Goal: Task Accomplishment & Management: Manage account settings

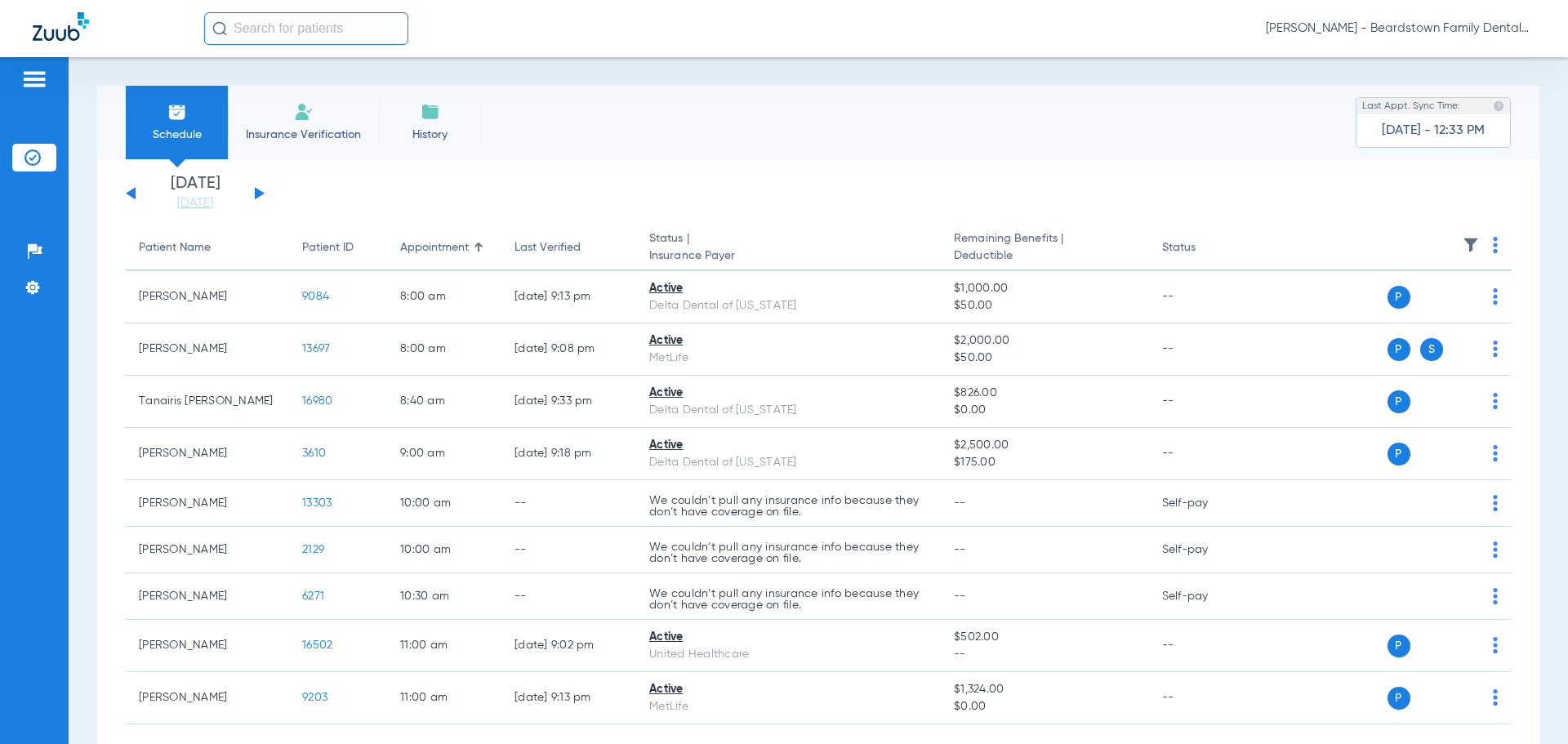
click at [249, 192] on div "[DATE] [DATE] [DATE] [DATE] [DATE] [DATE] [DATE] [DATE] [DATE] [DATE] [DATE] [D…" at bounding box center [196, 194] width 139 height 36
click at [163, 203] on link "[DATE]" at bounding box center [195, 204] width 98 height 16
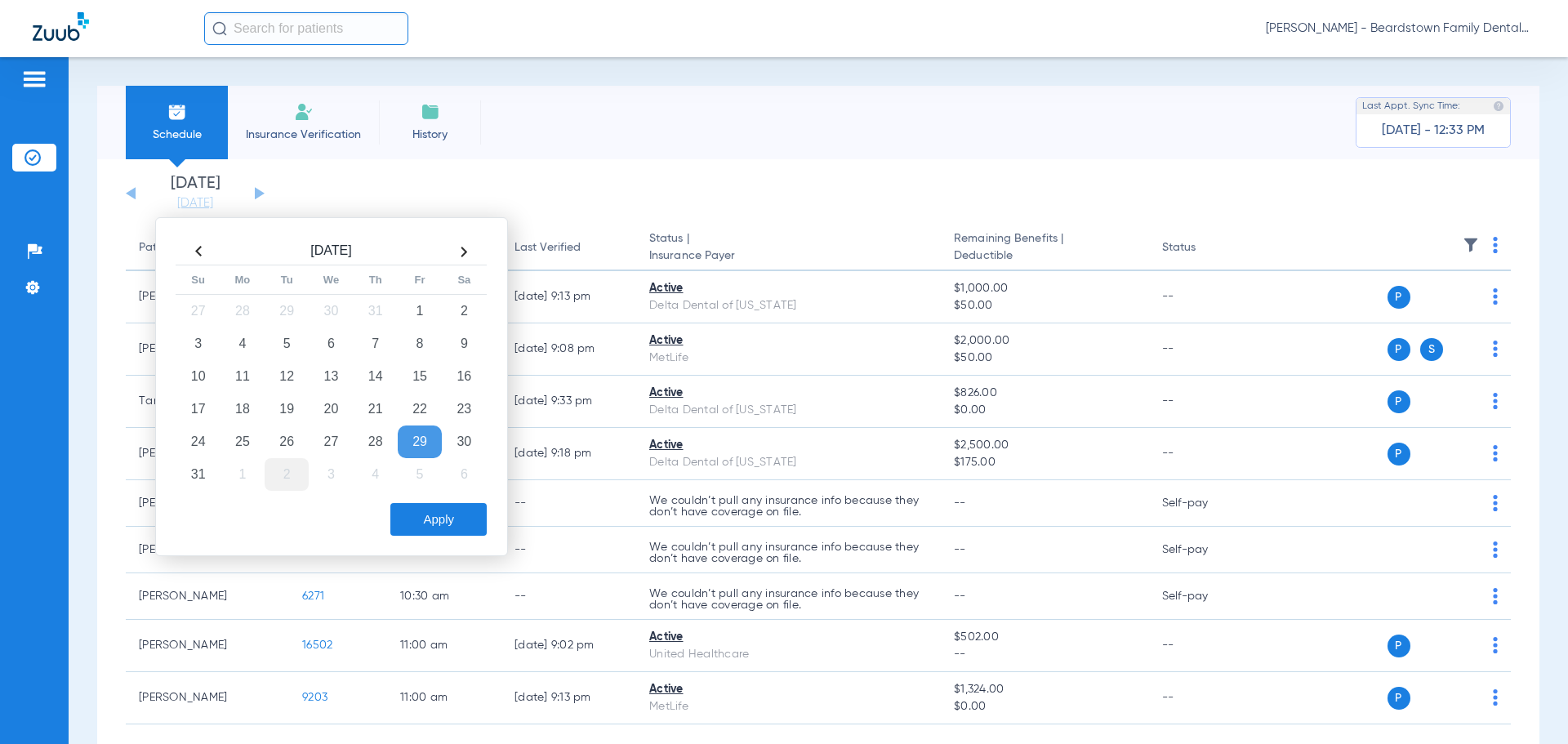
click at [284, 476] on td "2" at bounding box center [286, 474] width 44 height 33
click at [413, 521] on button "Apply" at bounding box center [438, 519] width 96 height 33
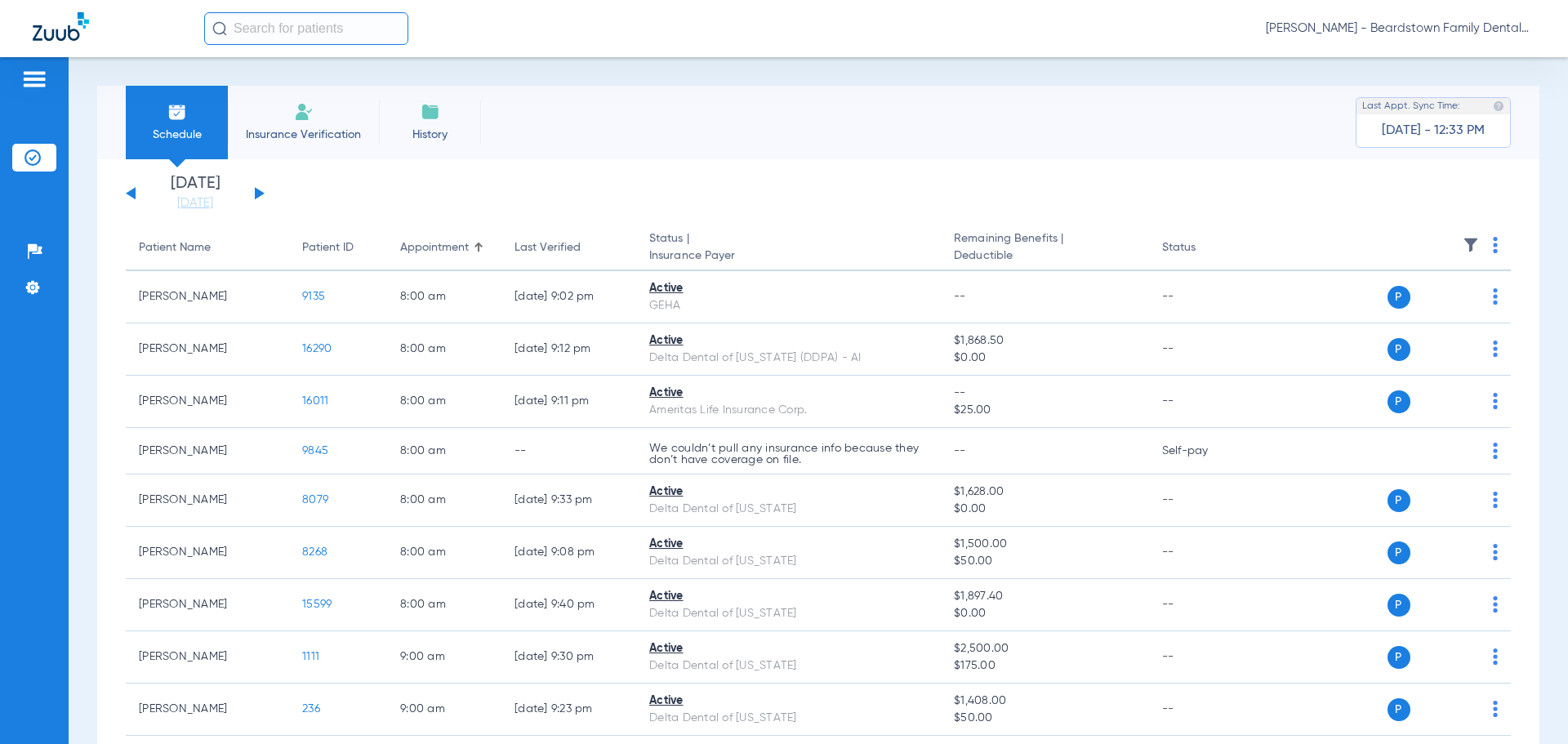
click at [1463, 240] on img at bounding box center [1471, 244] width 16 height 16
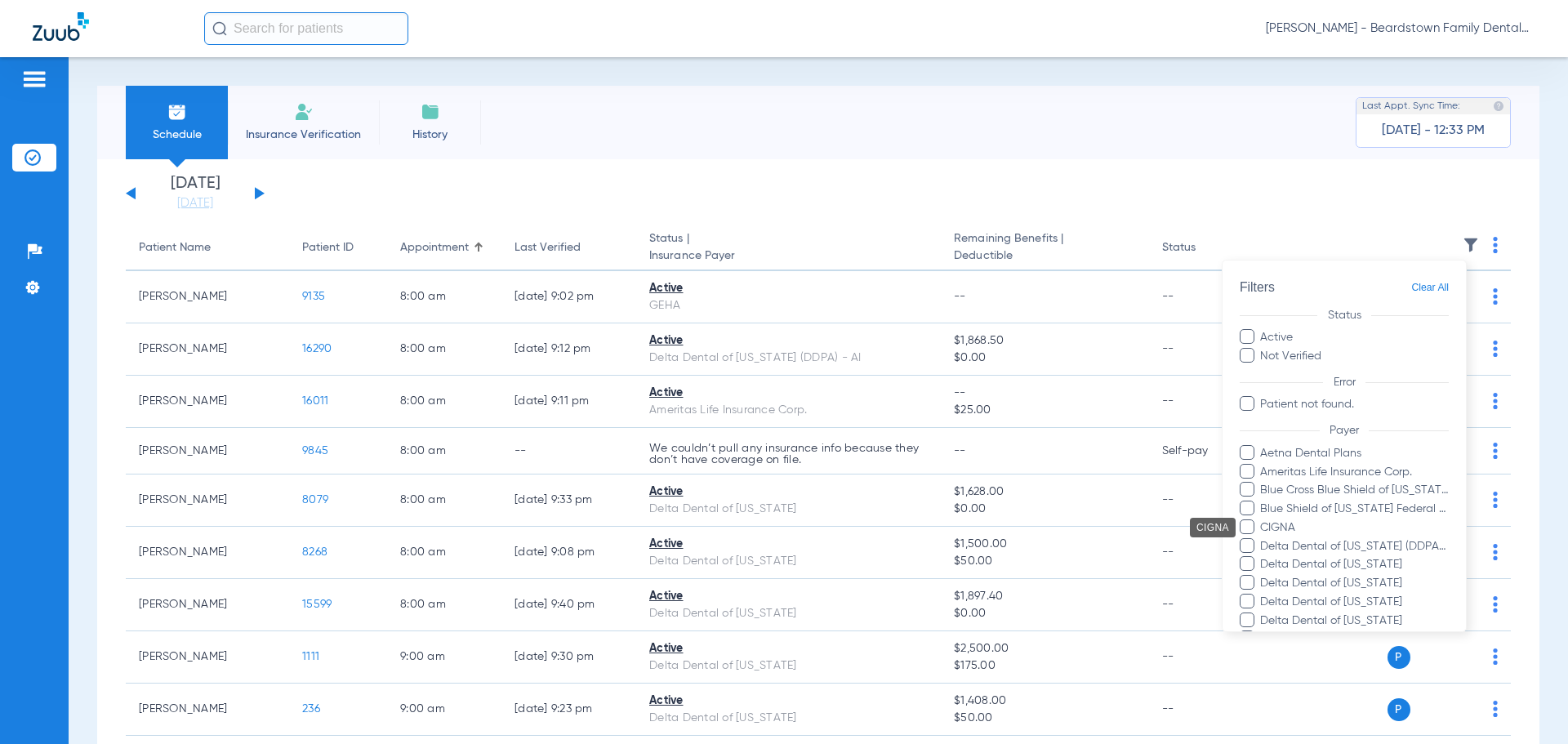
scroll to position [245, 0]
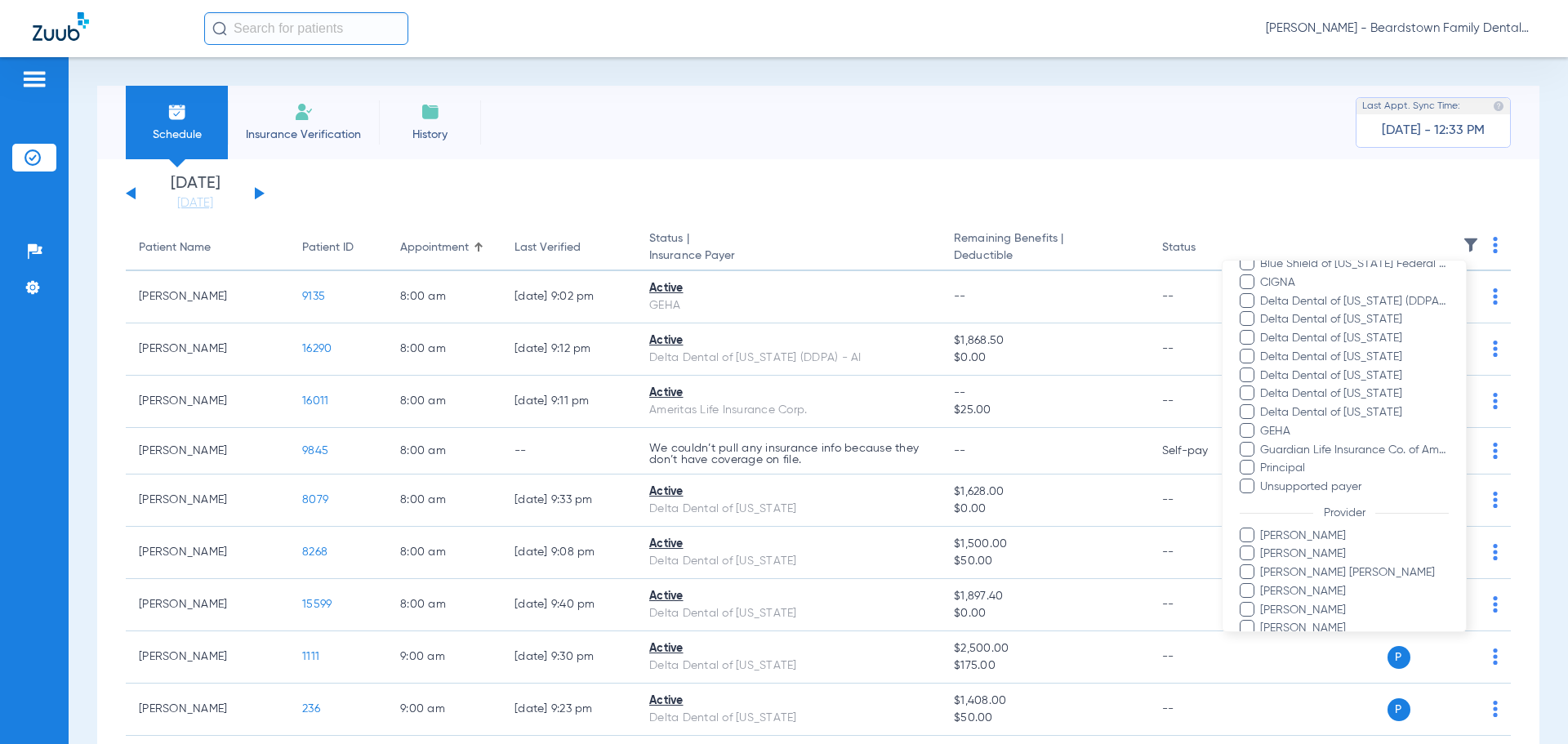
click at [1331, 537] on span "[PERSON_NAME]" at bounding box center [1354, 535] width 190 height 17
click at [1262, 547] on input "[PERSON_NAME]" at bounding box center [1262, 547] width 0 height 0
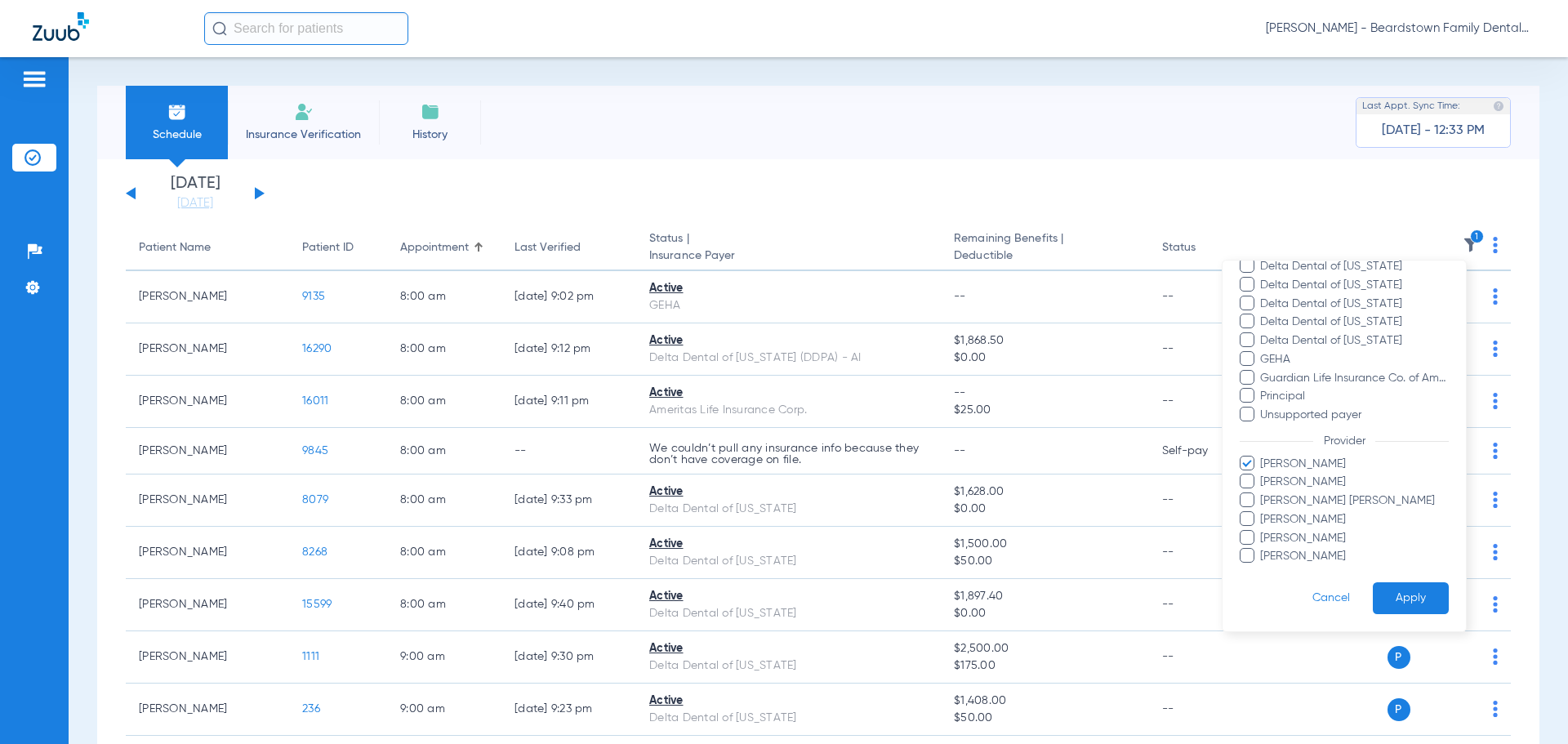
click at [1391, 593] on button "Apply" at bounding box center [1410, 598] width 75 height 32
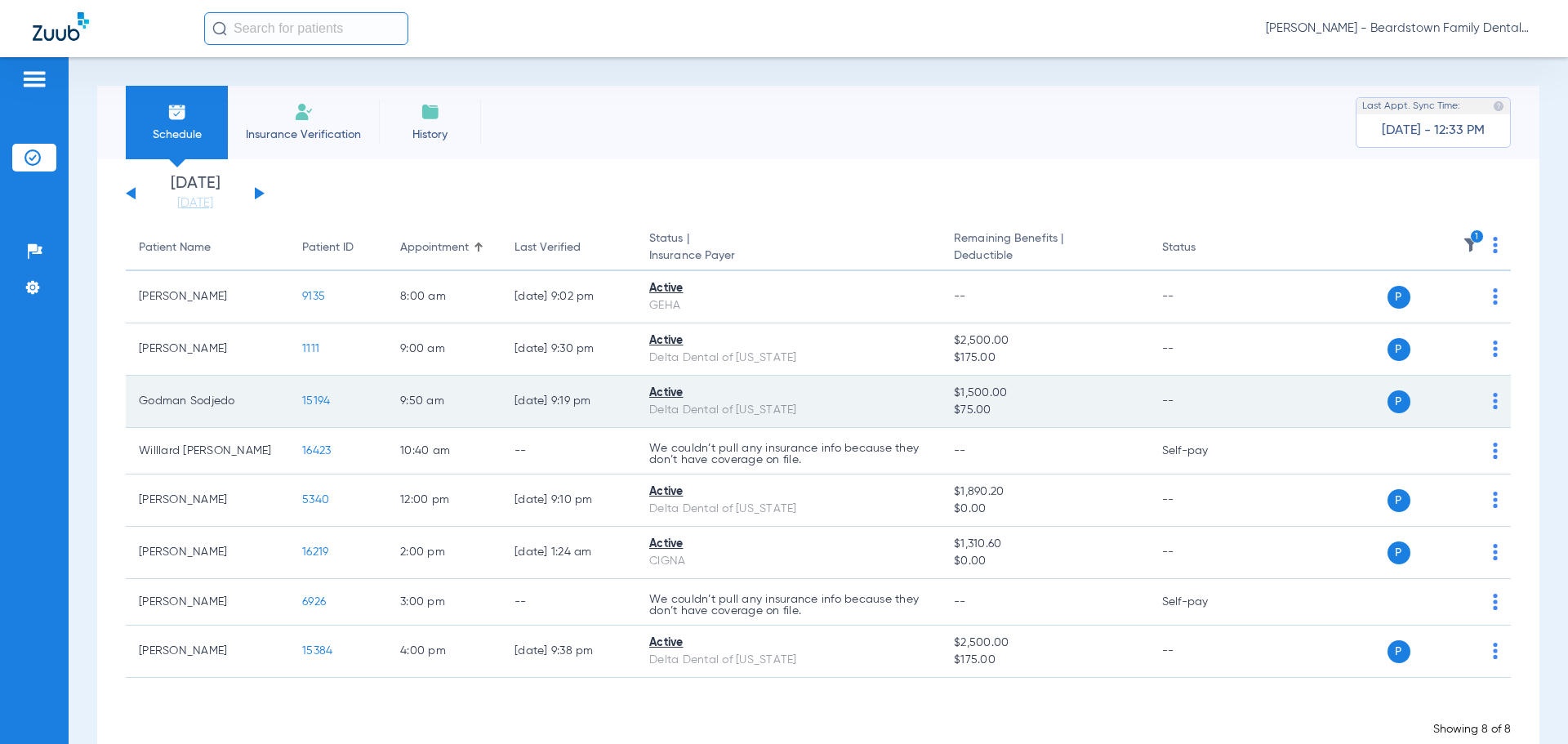
click at [1387, 395] on span "P" at bounding box center [1398, 401] width 23 height 23
